Goal: Task Accomplishment & Management: Manage account settings

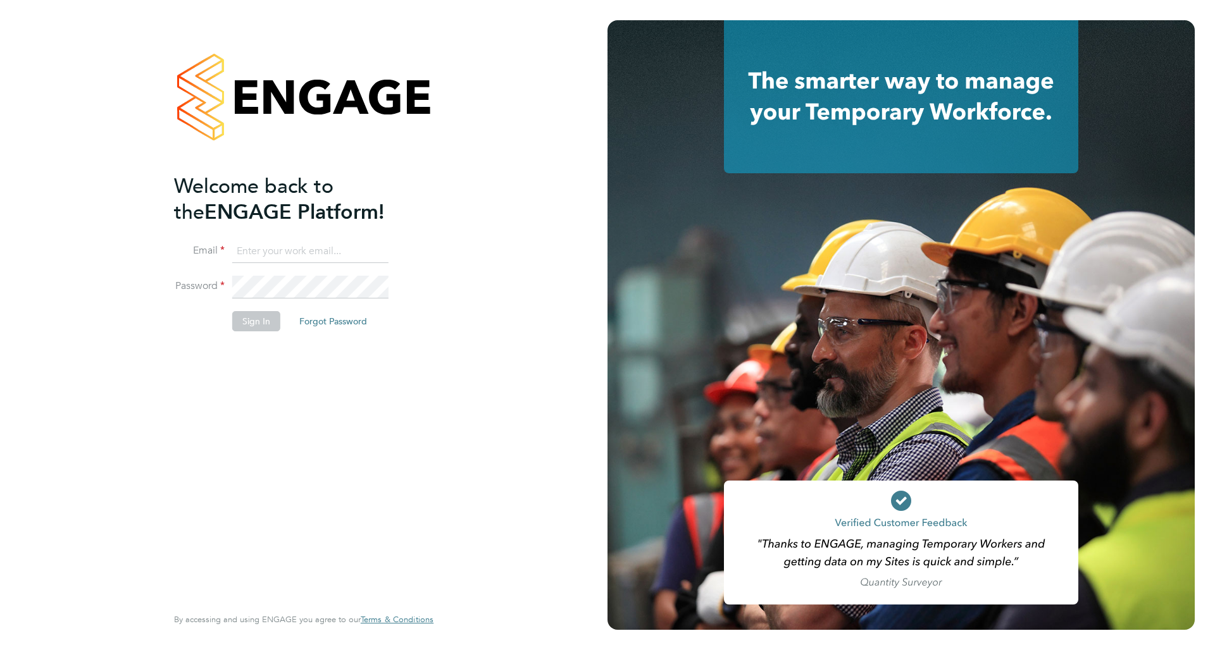
type input "[EMAIL_ADDRESS][DOMAIN_NAME]"
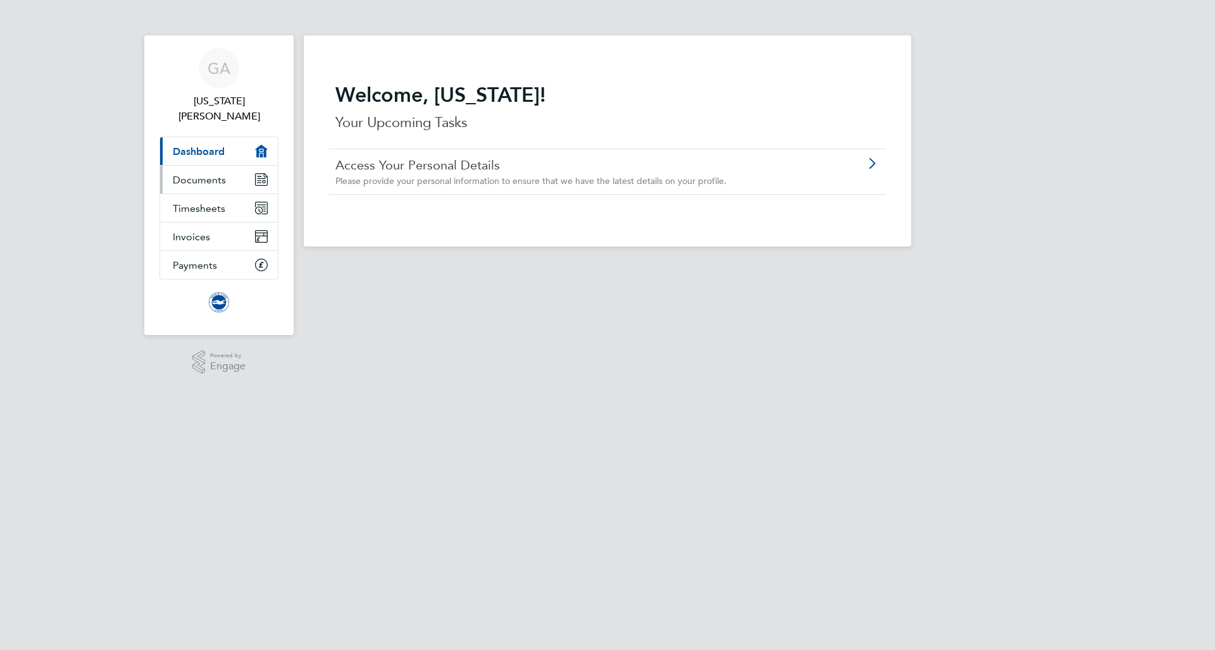
click at [195, 174] on span "Documents" at bounding box center [199, 180] width 53 height 12
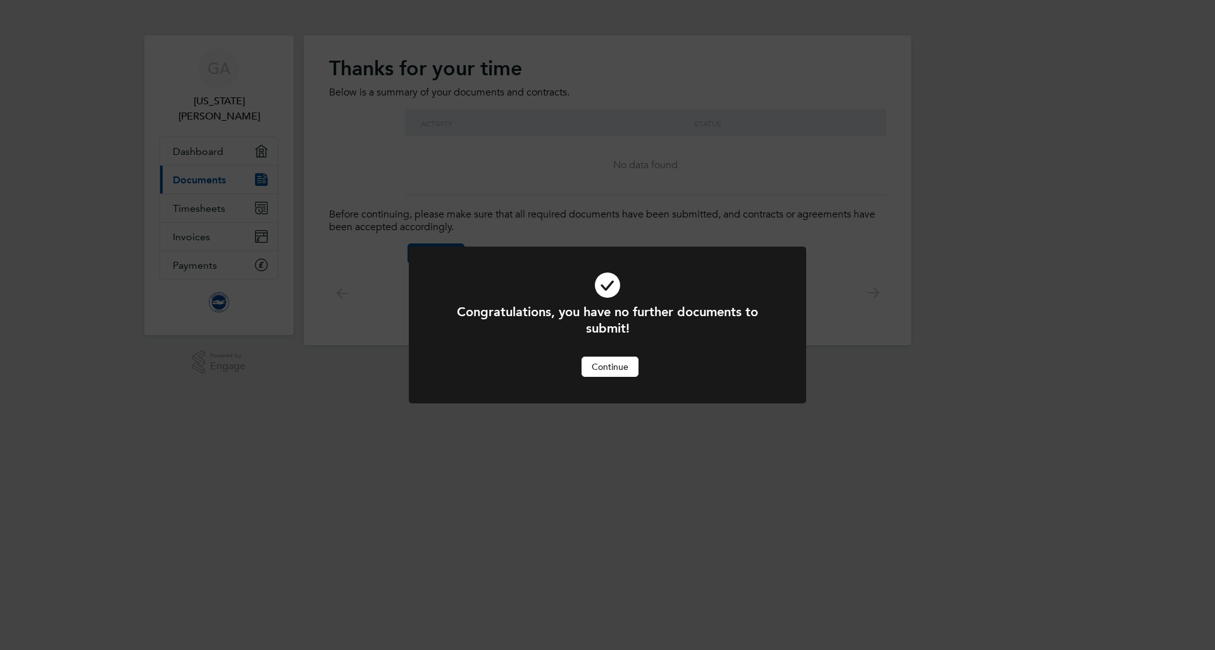
click at [593, 375] on button "Continue" at bounding box center [609, 367] width 57 height 20
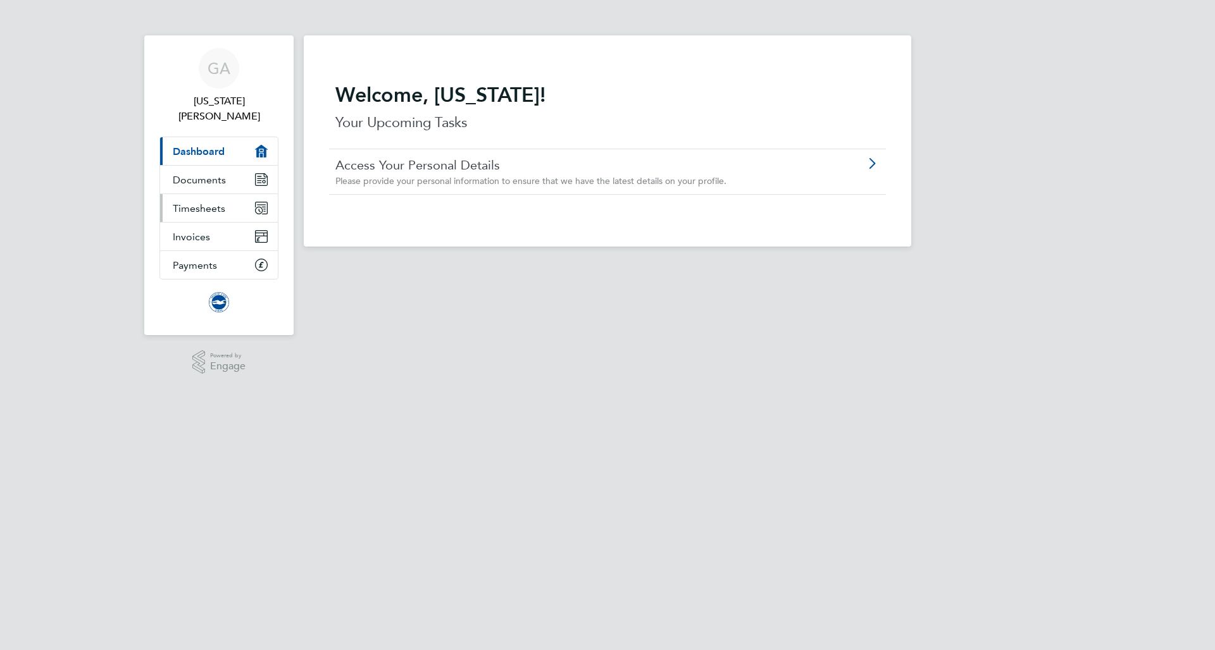
click at [226, 194] on link "Timesheets" at bounding box center [219, 208] width 118 height 28
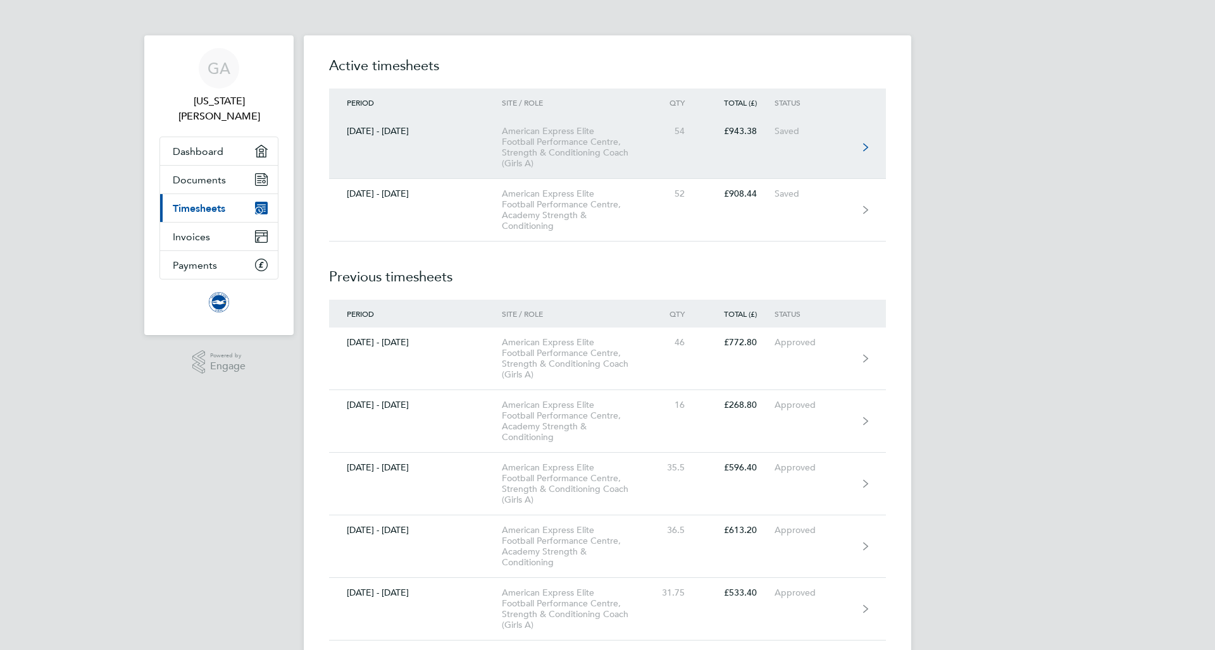
click at [424, 158] on link "01 - 31 Aug 2025 American Express Elite Football Performance Centre, Strength &…" at bounding box center [607, 147] width 557 height 63
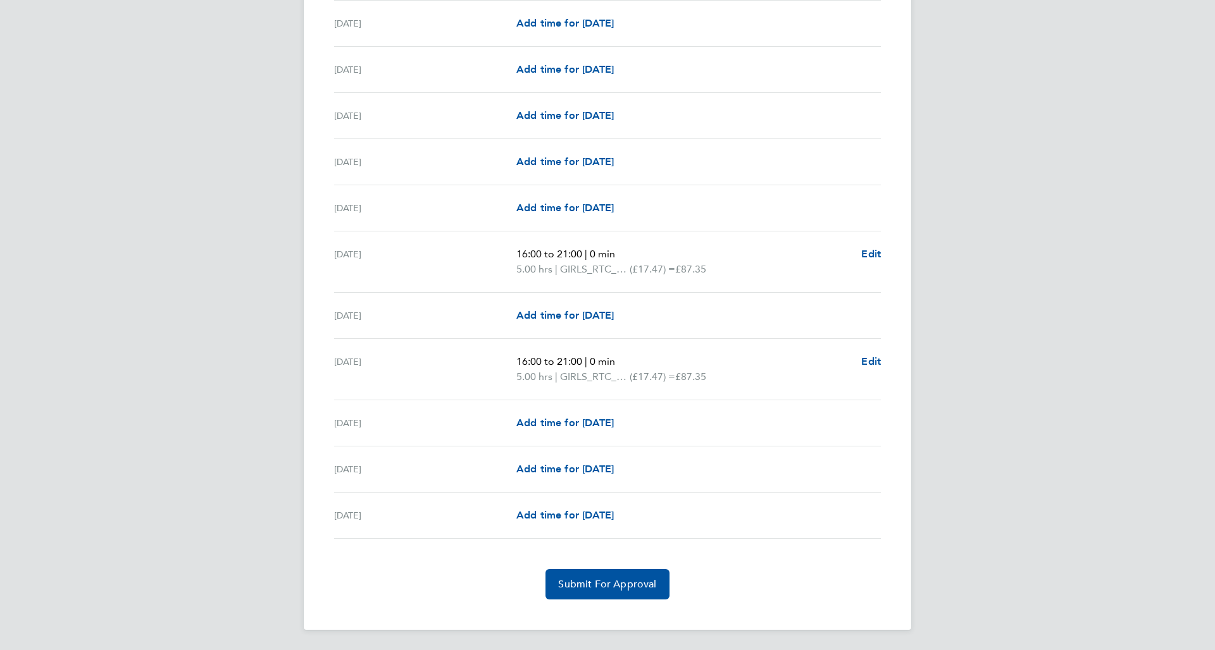
scroll to position [1382, 0]
click at [871, 246] on div "Tue 26 Aug 16:00 to 21:00 | 0 min 5.00 hrs | GIRLS_RTC_S_C (£17.47) = £87.35 Ed…" at bounding box center [607, 262] width 547 height 61
click at [874, 250] on span "Edit" at bounding box center [871, 254] width 20 height 12
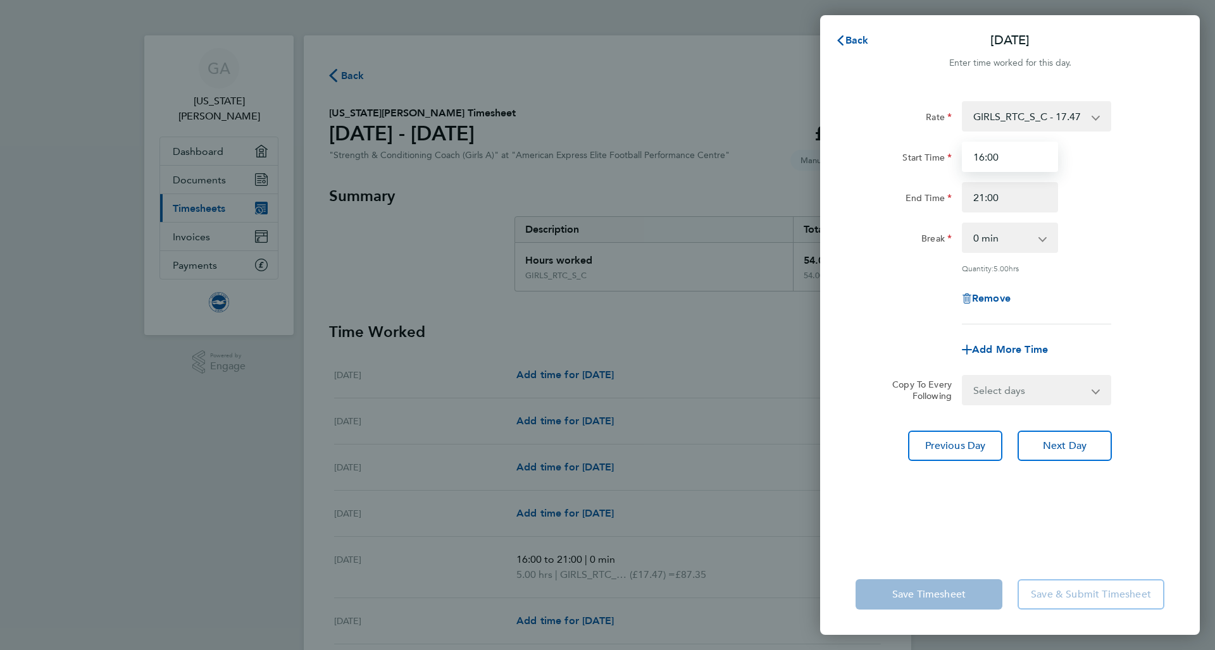
click at [1026, 162] on input "16:00" at bounding box center [1010, 157] width 96 height 30
drag, startPoint x: 1021, startPoint y: 161, endPoint x: 959, endPoint y: 156, distance: 62.8
click at [954, 156] on div "Start Time 16:00" at bounding box center [1009, 157] width 319 height 30
type input "15:30"
click at [1104, 369] on form "Rate GIRLS_RTC_S_C - 17.47 ON_CALL - 50.00 W&G_Chaperone - 12.60 Start Time 15:…" at bounding box center [1009, 253] width 309 height 304
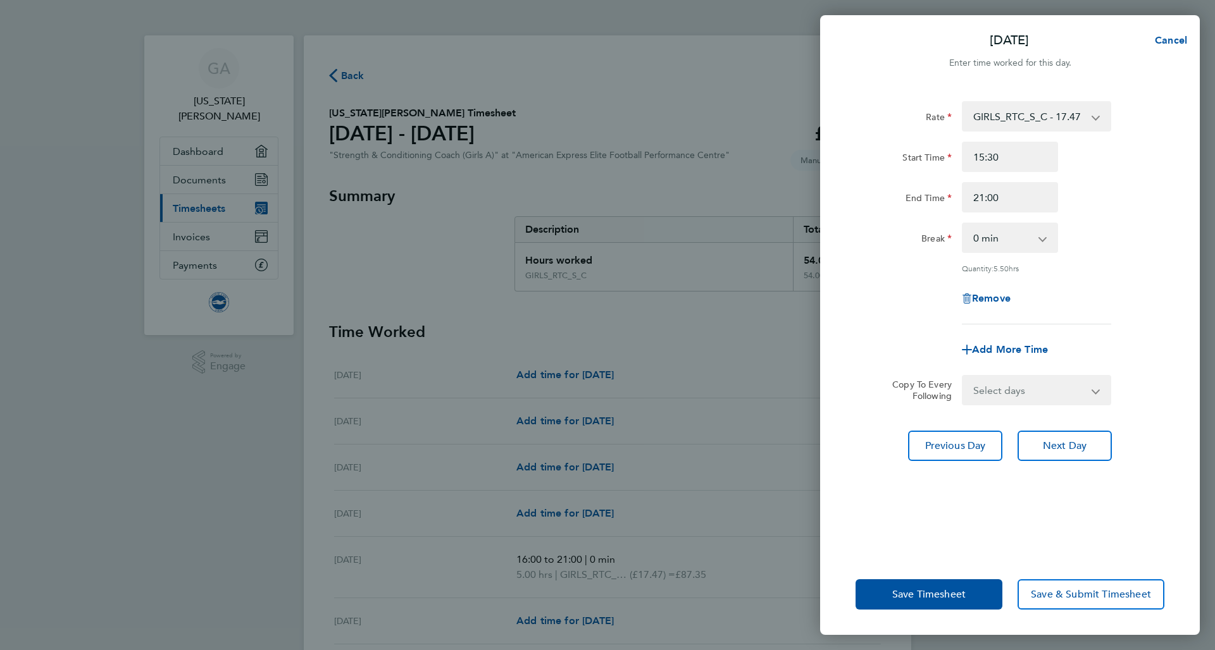
click at [945, 606] on button "Save Timesheet" at bounding box center [928, 595] width 147 height 30
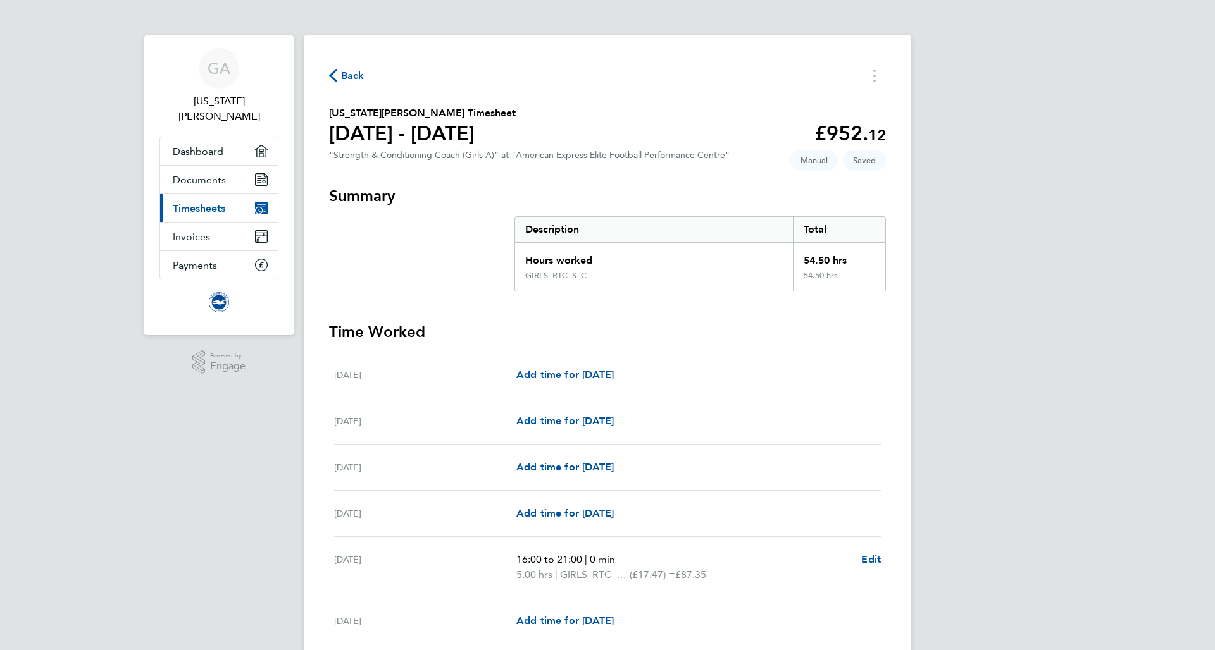
click at [225, 202] on span "Timesheets" at bounding box center [199, 208] width 53 height 12
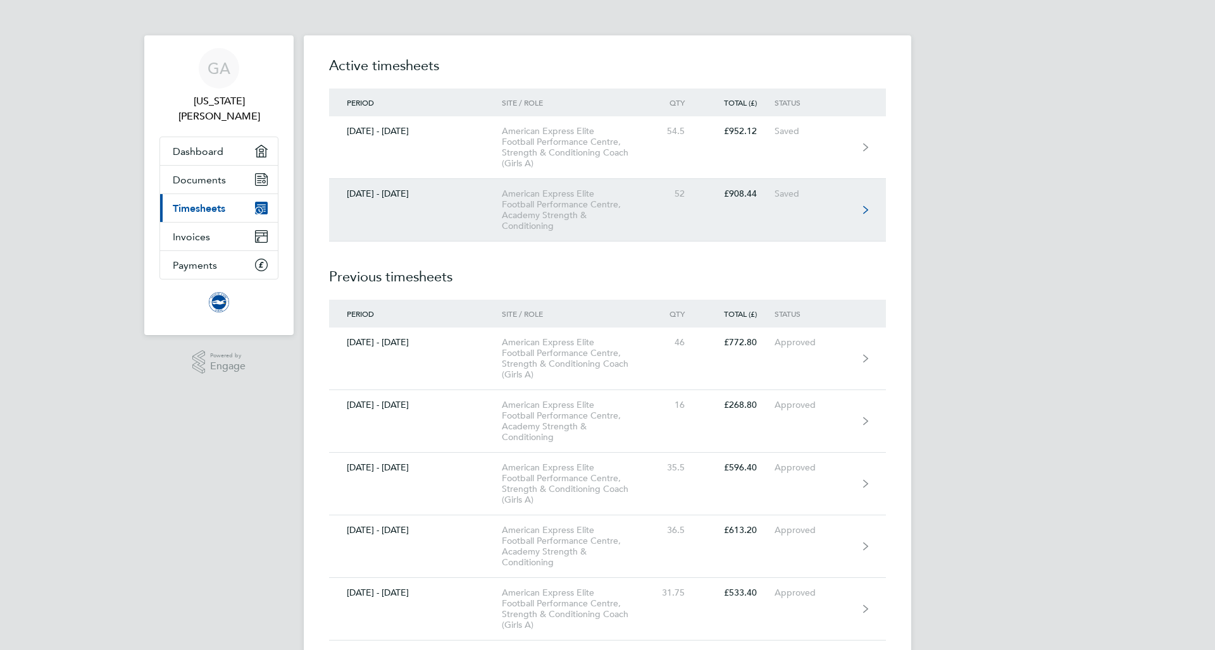
click at [623, 208] on div "American Express Elite Football Performance Centre, Academy Strength & Conditio…" at bounding box center [574, 210] width 145 height 43
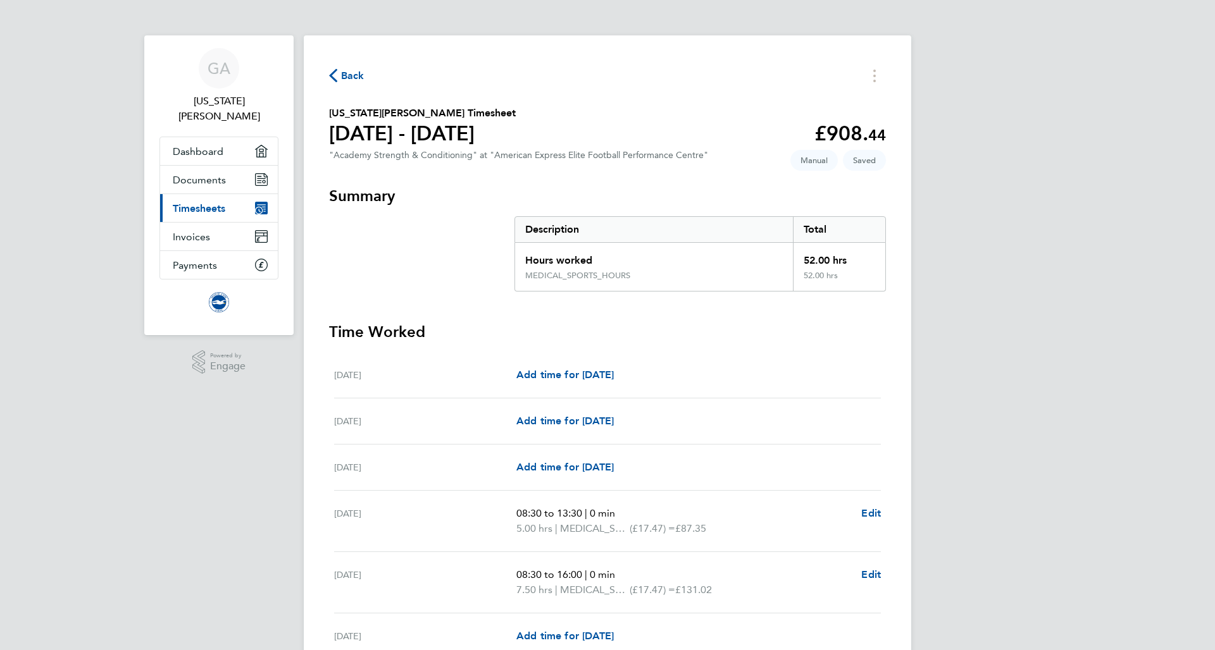
click at [209, 194] on link "Current page: Timesheets" at bounding box center [219, 208] width 118 height 28
